Goal: Information Seeking & Learning: Learn about a topic

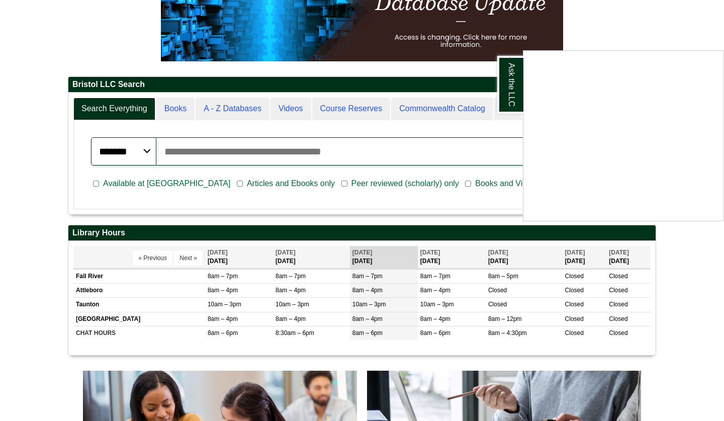
scroll to position [183, 0]
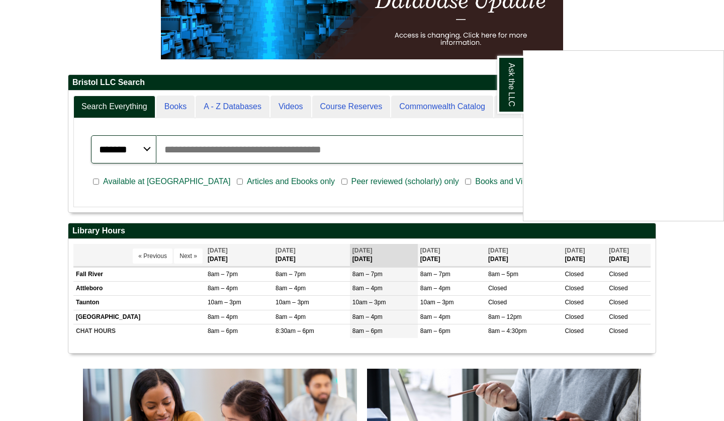
click at [221, 108] on div "Ask the LLC" at bounding box center [362, 210] width 724 height 421
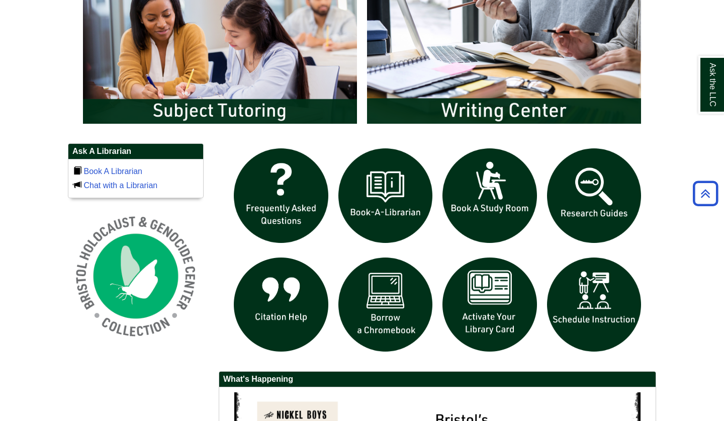
scroll to position [591, 0]
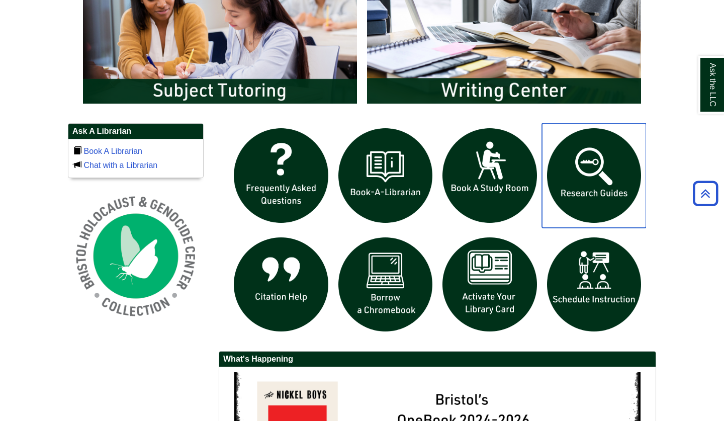
click at [617, 174] on img "slideshow" at bounding box center [594, 175] width 105 height 105
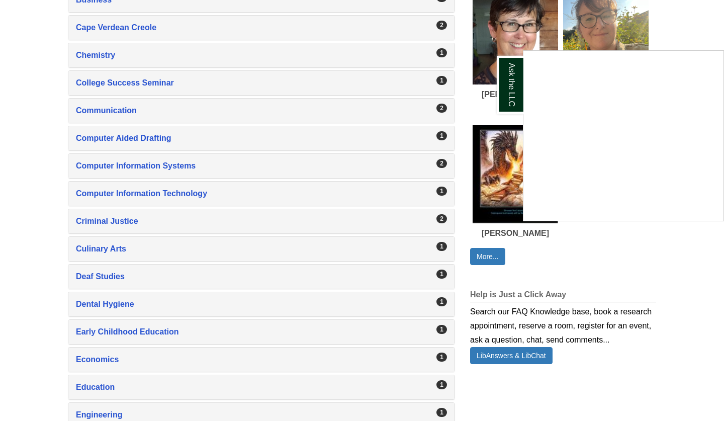
scroll to position [493, 0]
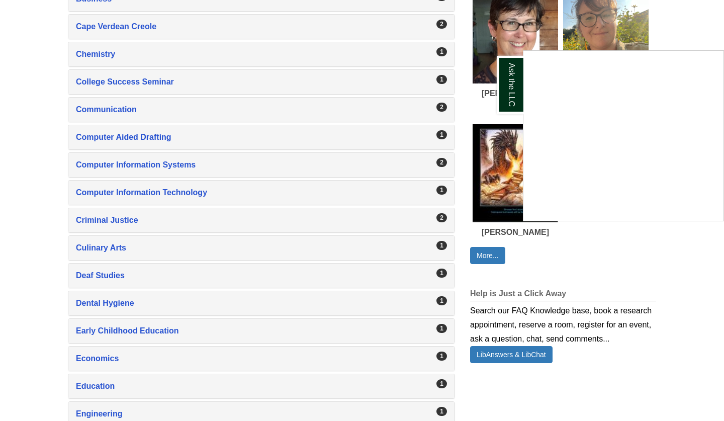
click at [122, 302] on div "Ask the LLC" at bounding box center [362, 210] width 724 height 421
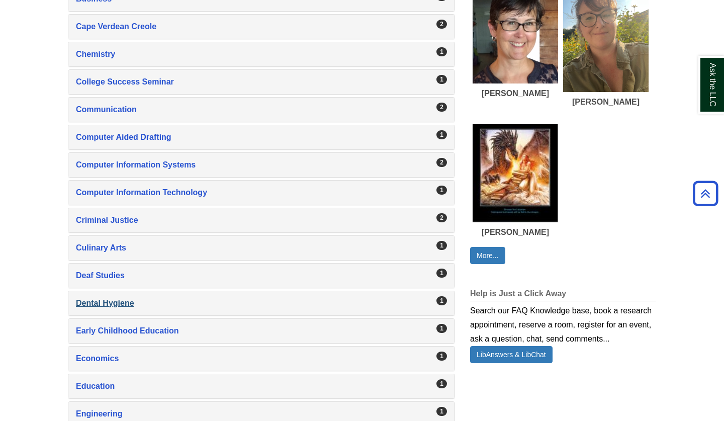
click at [108, 303] on div "Dental Hygiene , 1 guides" at bounding box center [261, 303] width 371 height 14
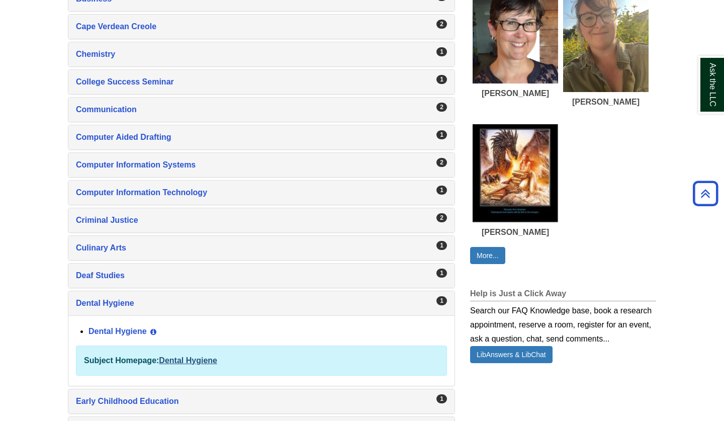
click at [177, 361] on link "Dental Hygiene" at bounding box center [188, 360] width 58 height 9
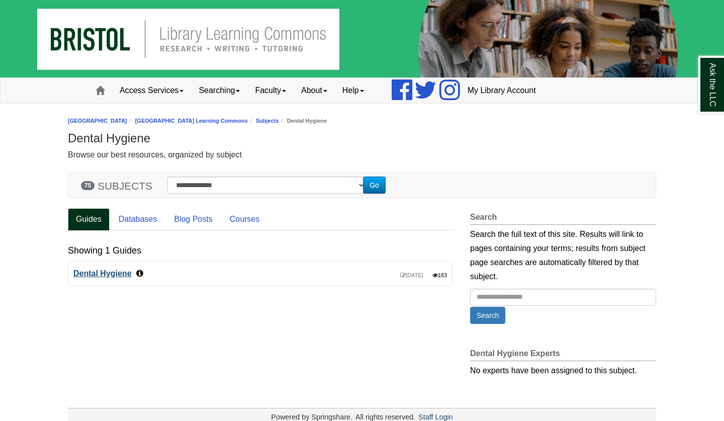
click at [109, 269] on link "Dental Hygiene" at bounding box center [102, 273] width 58 height 9
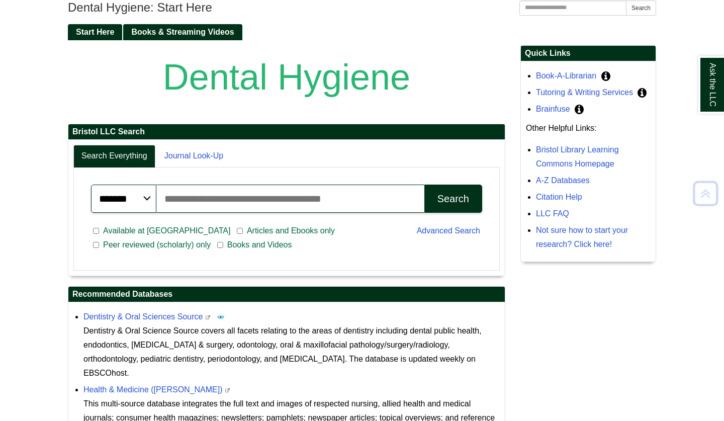
scroll to position [139, 0]
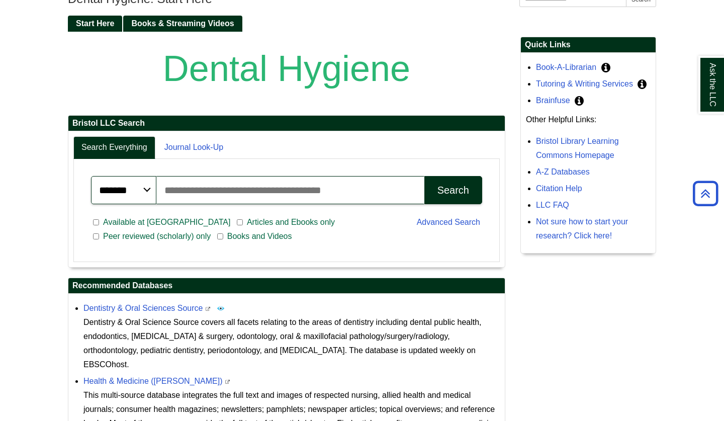
click at [218, 190] on input "Search articles, books, journals & more" at bounding box center [290, 190] width 268 height 28
paste input "**********"
type input "**********"
click at [453, 189] on button "Search" at bounding box center [454, 190] width 58 height 28
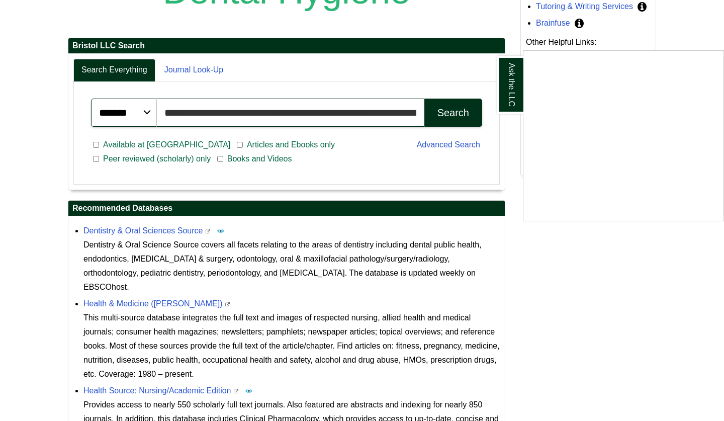
scroll to position [217, 0]
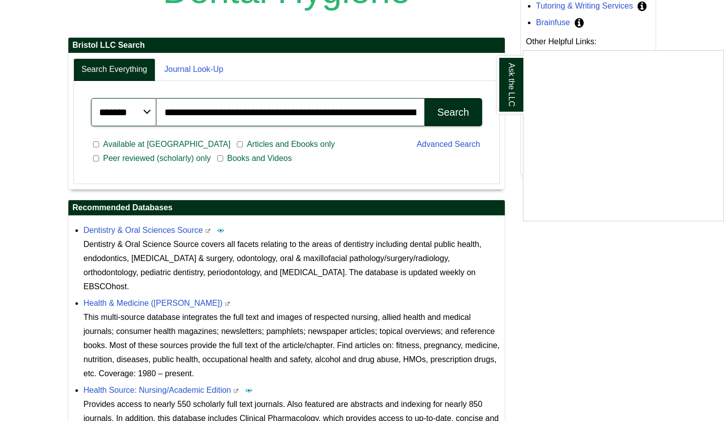
click at [457, 118] on div "Ask the LLC" at bounding box center [362, 210] width 724 height 421
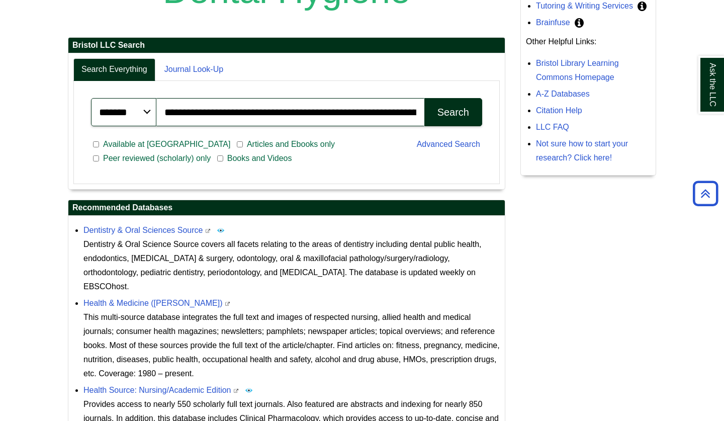
click at [457, 118] on button "Search" at bounding box center [454, 112] width 58 height 28
